Goal: Transaction & Acquisition: Purchase product/service

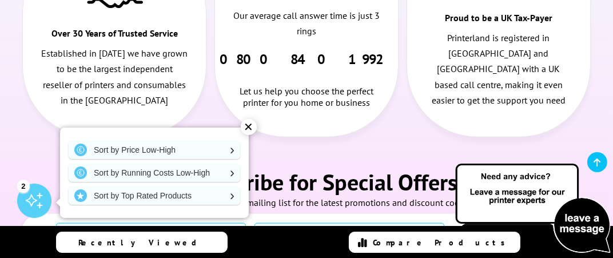
scroll to position [1831, 0]
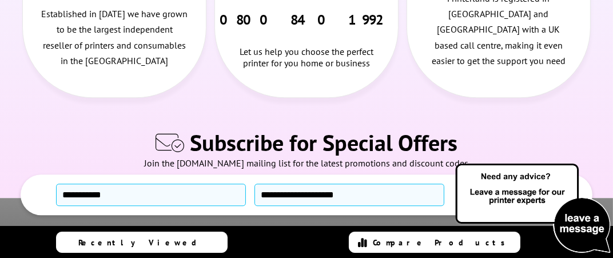
scroll to position [3198, 0]
